Goal: Communication & Community: Participate in discussion

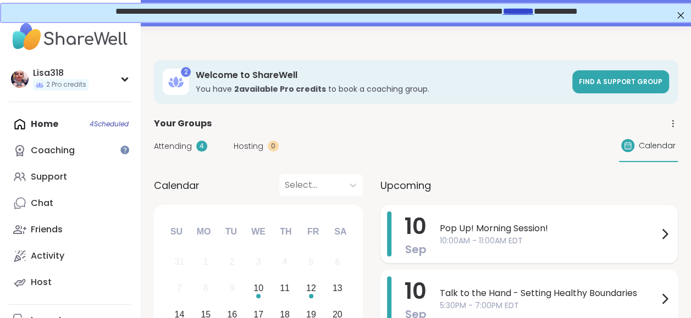
click at [465, 237] on span "10:00AM - 11:00AM EDT" at bounding box center [549, 241] width 218 height 12
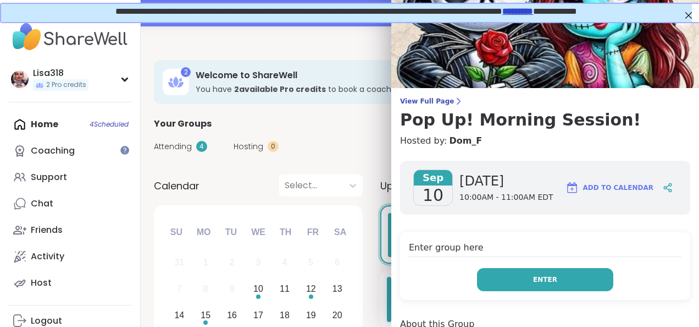
click at [533, 277] on span "Enter" at bounding box center [545, 279] width 24 height 10
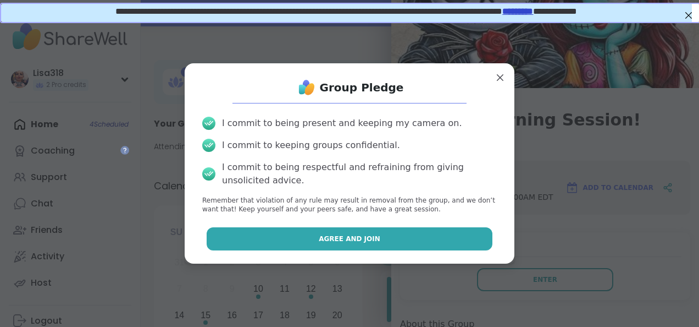
click at [403, 235] on button "Agree and Join" at bounding box center [350, 238] width 286 height 23
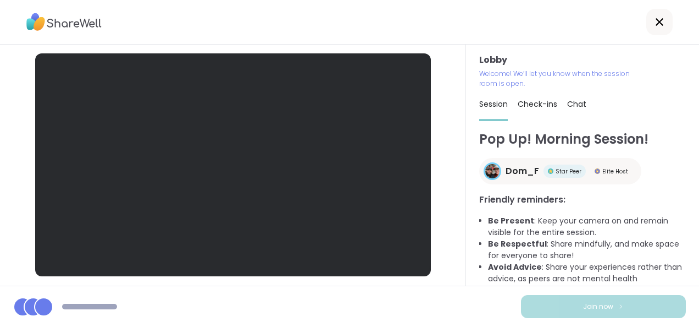
click at [654, 26] on icon at bounding box center [659, 21] width 13 height 13
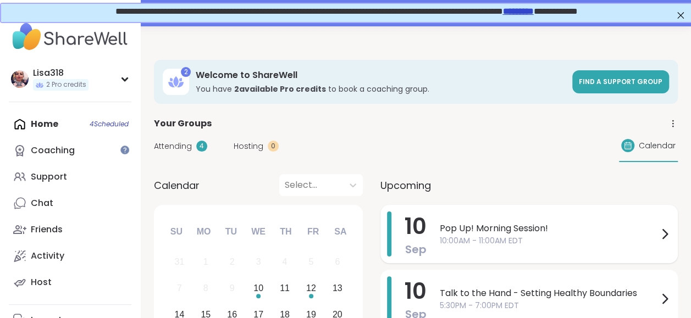
click at [477, 232] on span "Pop Up! Morning Session!" at bounding box center [549, 228] width 218 height 13
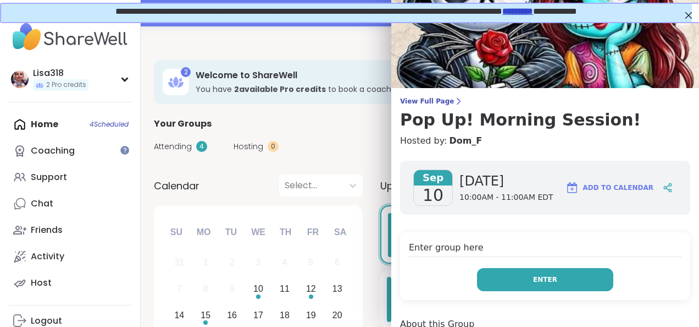
click at [541, 280] on span "Enter" at bounding box center [545, 279] width 24 height 10
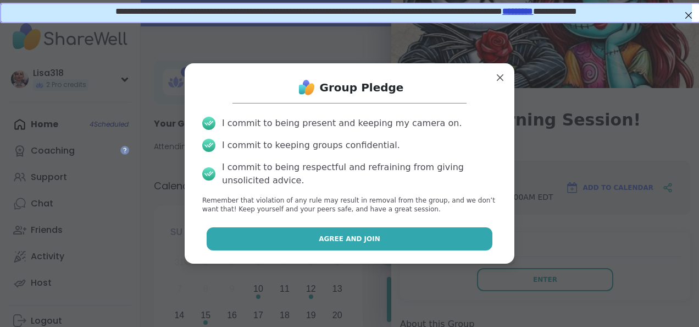
click at [457, 233] on button "Agree and Join" at bounding box center [350, 238] width 286 height 23
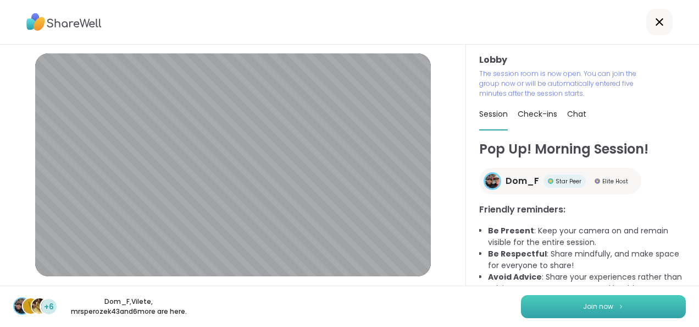
click at [616, 309] on button "Join now" at bounding box center [603, 306] width 165 height 23
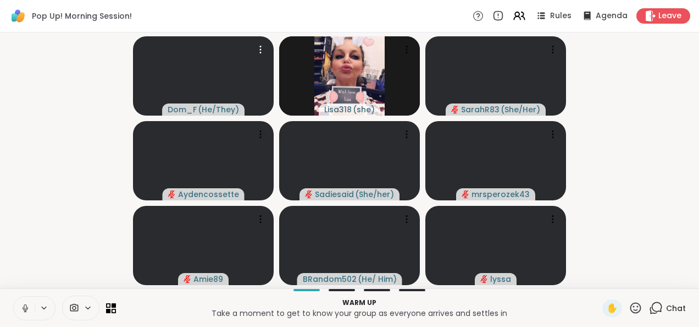
click at [24, 310] on icon at bounding box center [25, 308] width 10 height 10
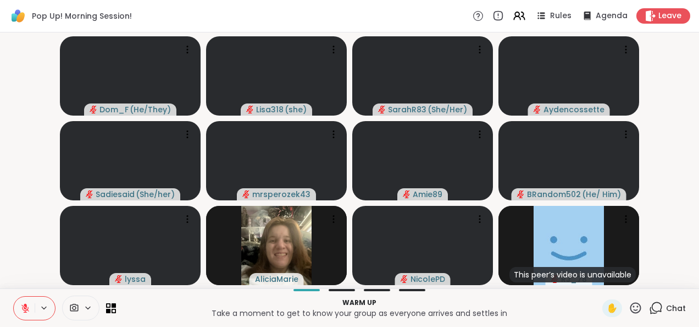
click at [466, 299] on p "Warm up" at bounding box center [359, 302] width 473 height 10
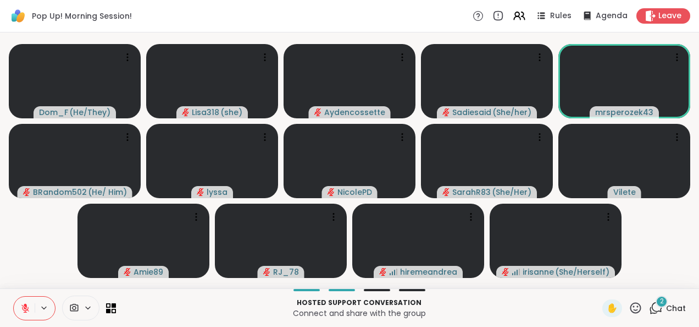
click at [467, 320] on div "Hosted support conversation Connect and share with the group ✋ 2 Chat" at bounding box center [349, 307] width 699 height 38
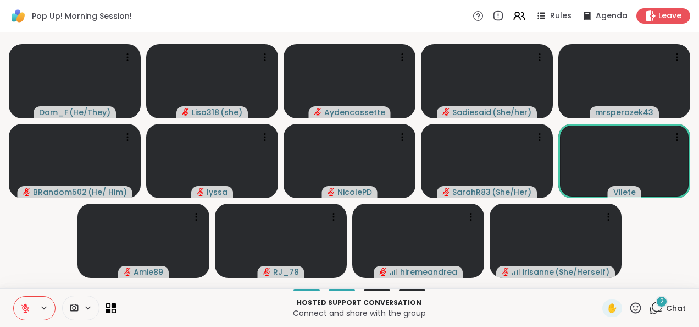
click at [650, 314] on icon at bounding box center [656, 308] width 14 height 14
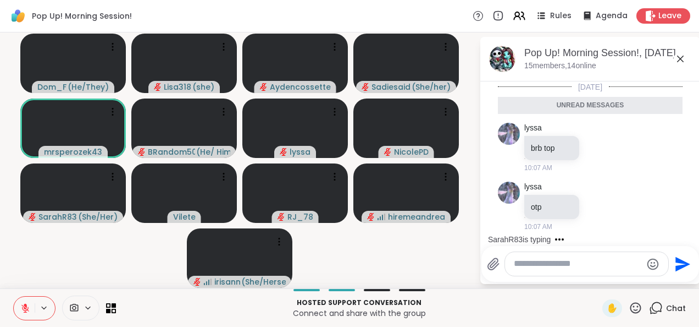
click at [527, 263] on textarea "Type your message" at bounding box center [578, 264] width 128 height 12
click at [466, 299] on p "Hosted support conversation" at bounding box center [359, 302] width 473 height 10
click at [538, 269] on textarea "Type your message" at bounding box center [578, 264] width 128 height 12
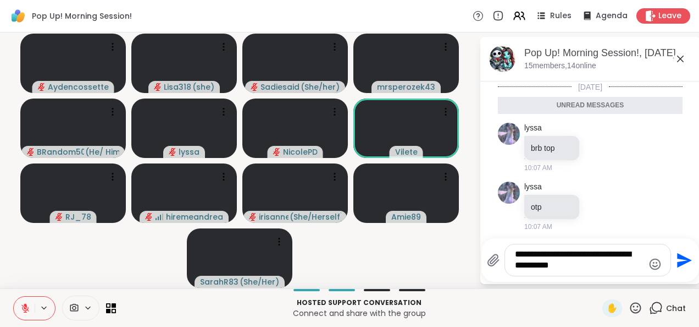
type textarea "**********"
click at [678, 264] on icon "Send" at bounding box center [684, 259] width 15 height 15
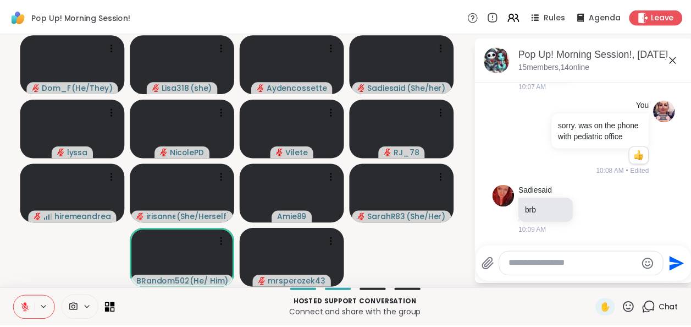
scroll to position [181, 0]
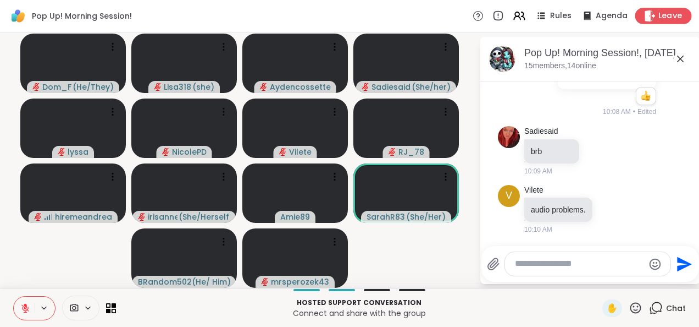
click at [666, 13] on span "Leave" at bounding box center [671, 16] width 24 height 12
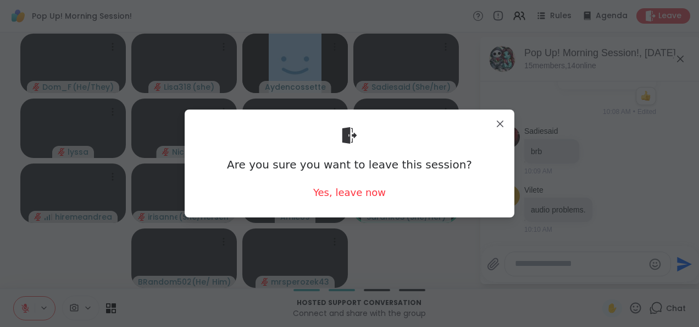
click at [343, 178] on div "Are you sure you want to leave this session? Yes, leave now" at bounding box center [350, 163] width 312 height 90
click at [344, 187] on div "Yes, leave now" at bounding box center [349, 192] width 73 height 14
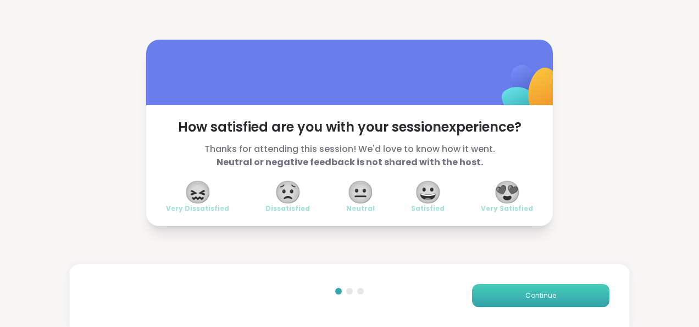
click at [544, 286] on button "Continue" at bounding box center [540, 295] width 137 height 23
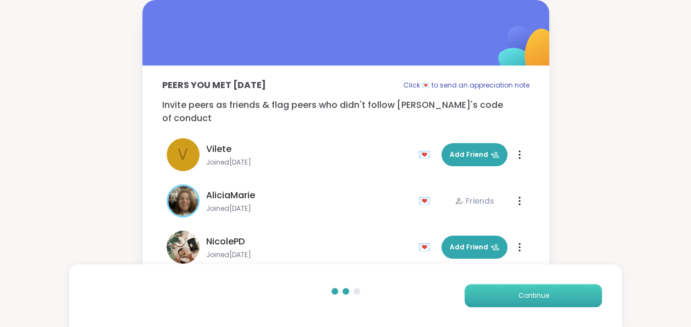
click at [544, 286] on button "Continue" at bounding box center [533, 295] width 137 height 23
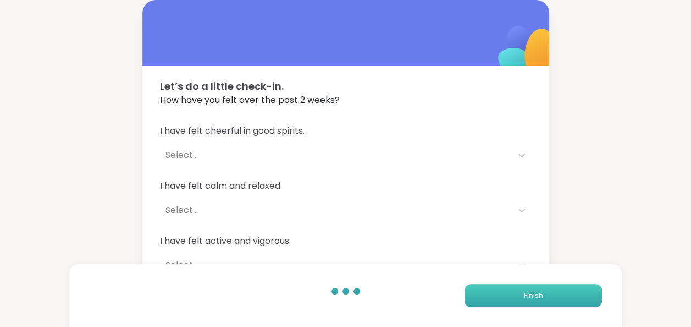
click at [544, 286] on button "Finish" at bounding box center [533, 295] width 137 height 23
